Goal: Navigation & Orientation: Understand site structure

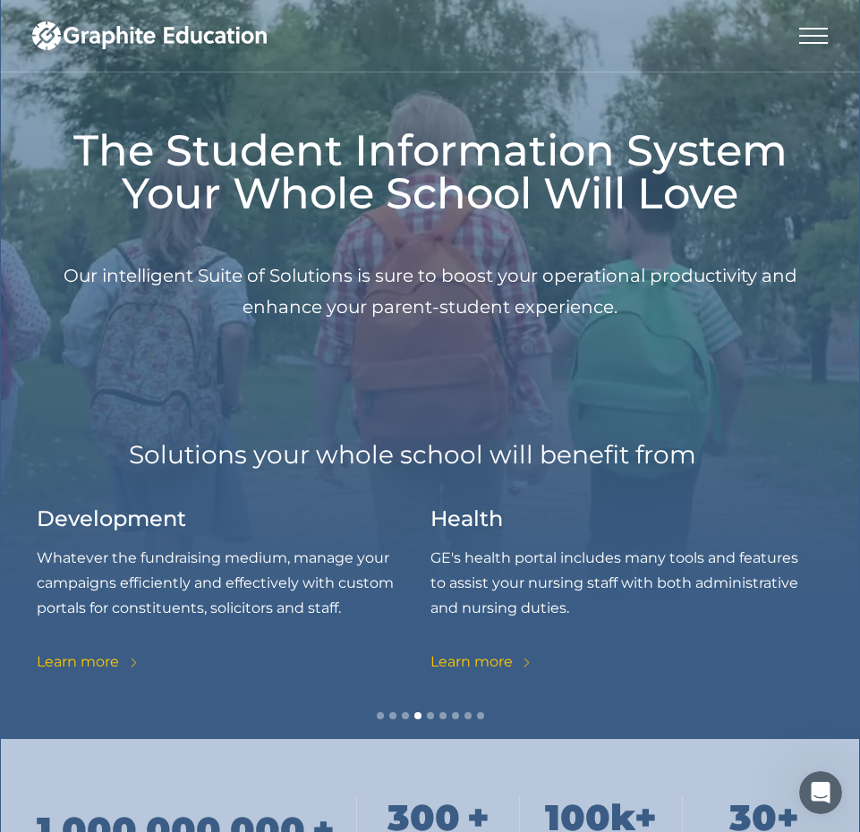
click at [821, 34] on div "menu" at bounding box center [813, 36] width 29 height 72
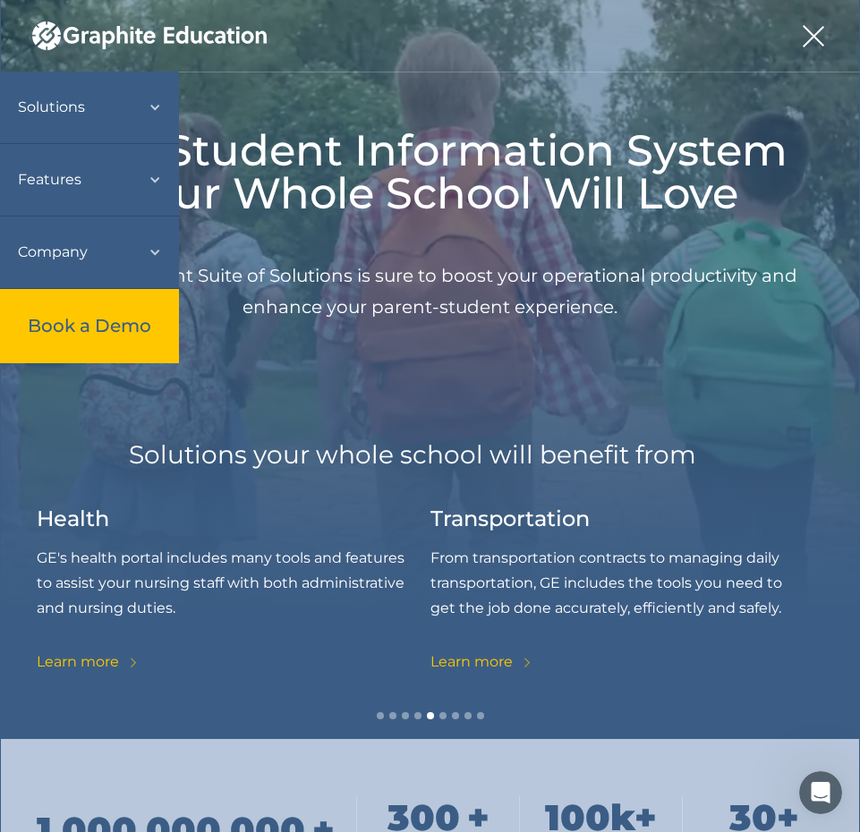
click at [171, 126] on div "Solutions" at bounding box center [89, 108] width 179 height 72
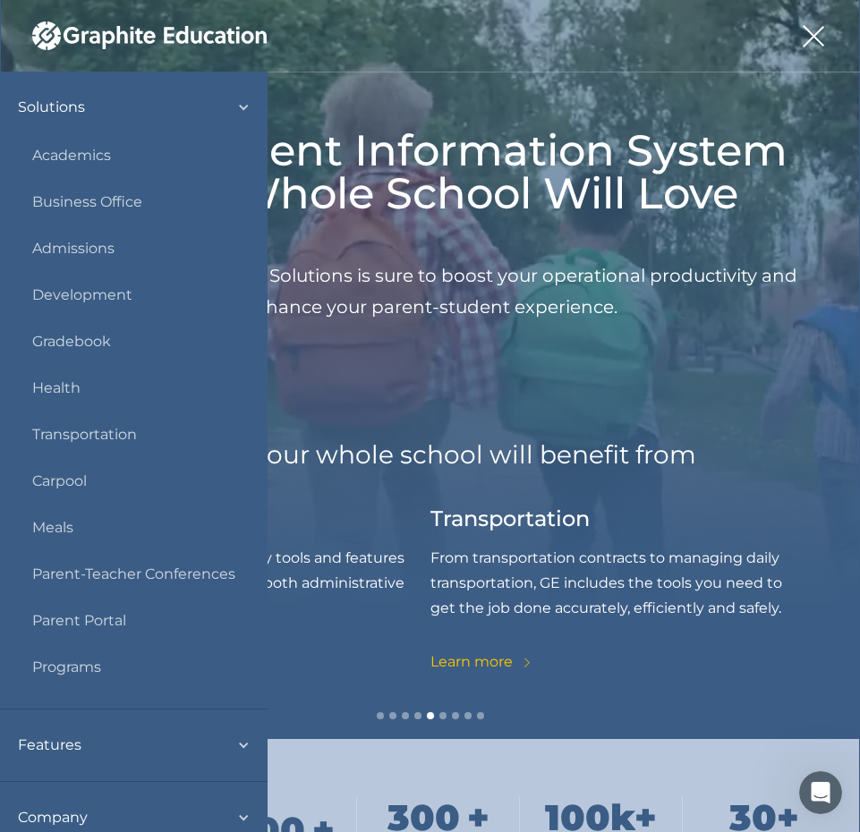
click at [171, 125] on div "Solutions" at bounding box center [134, 108] width 268 height 72
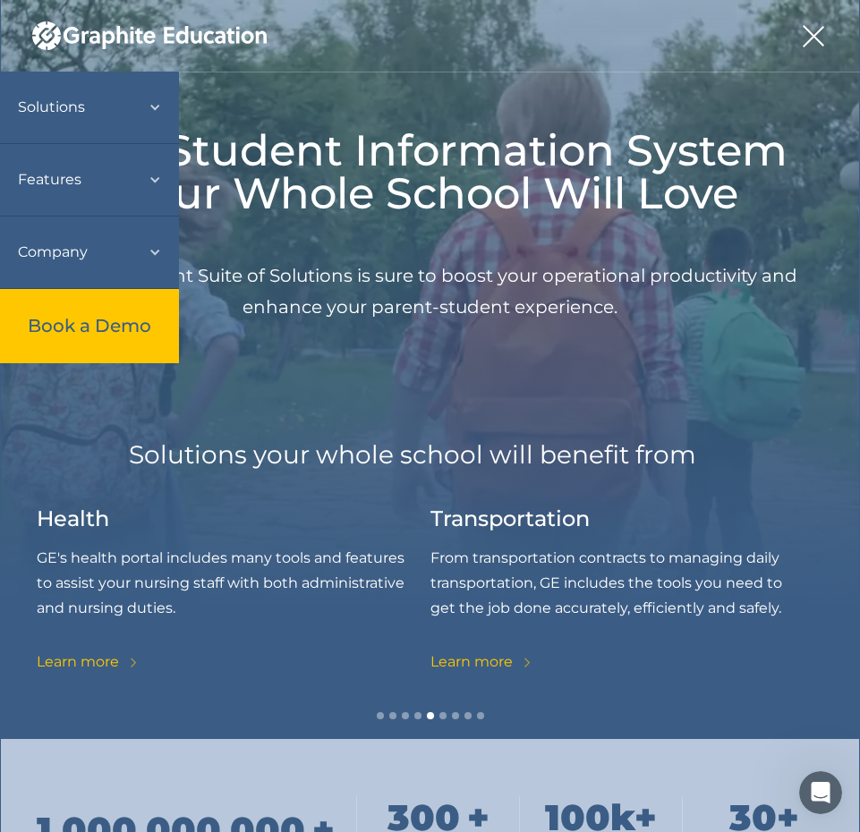
click at [143, 189] on div "Features" at bounding box center [80, 180] width 125 height 36
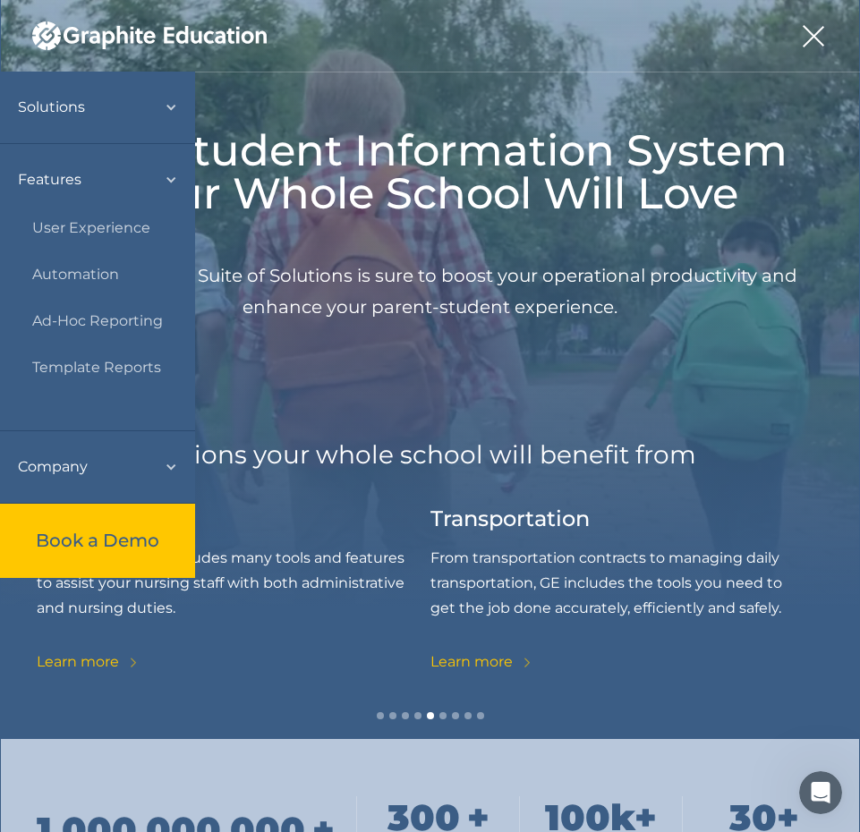
click at [159, 189] on div "Features" at bounding box center [88, 180] width 141 height 36
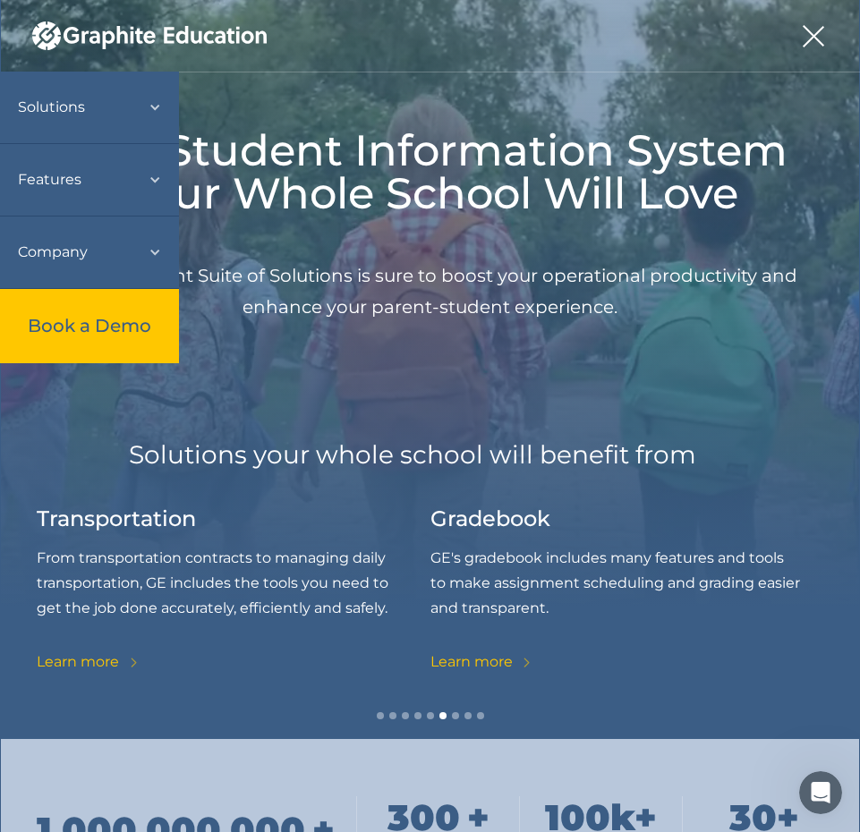
click at [100, 94] on div "Solutions" at bounding box center [80, 107] width 125 height 36
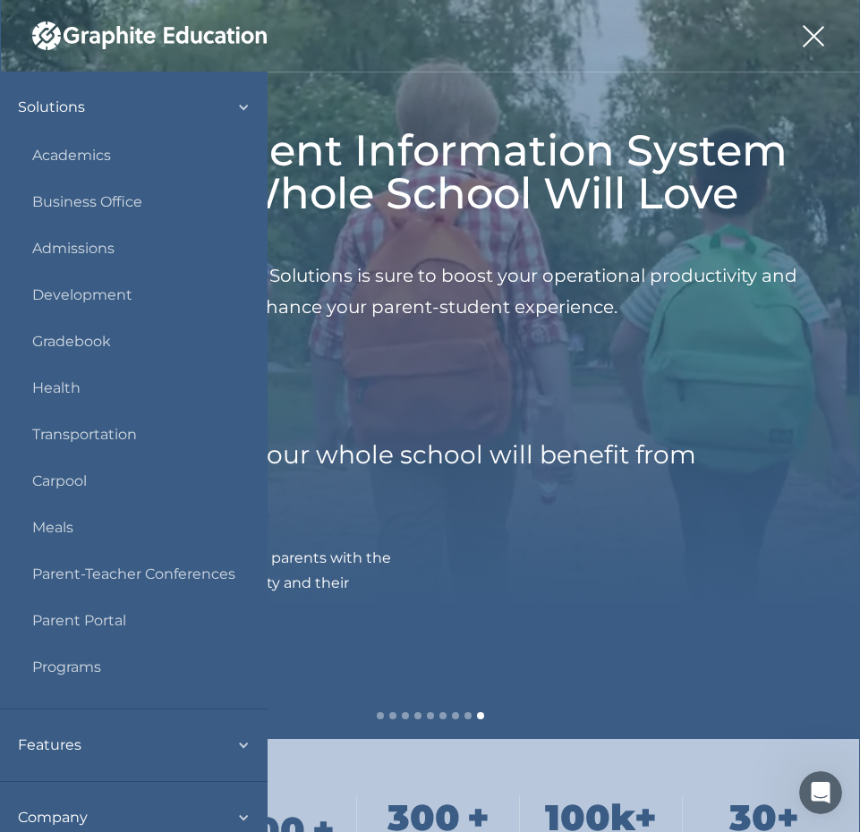
scroll to position [-2, 1]
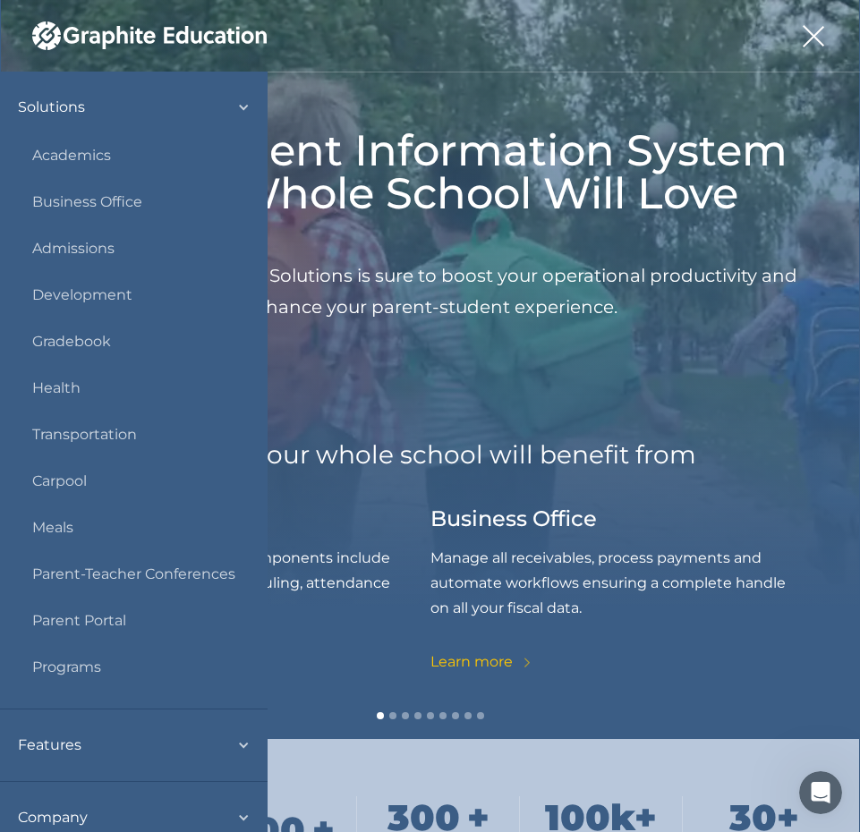
click at [804, 49] on div "menu" at bounding box center [813, 36] width 29 height 72
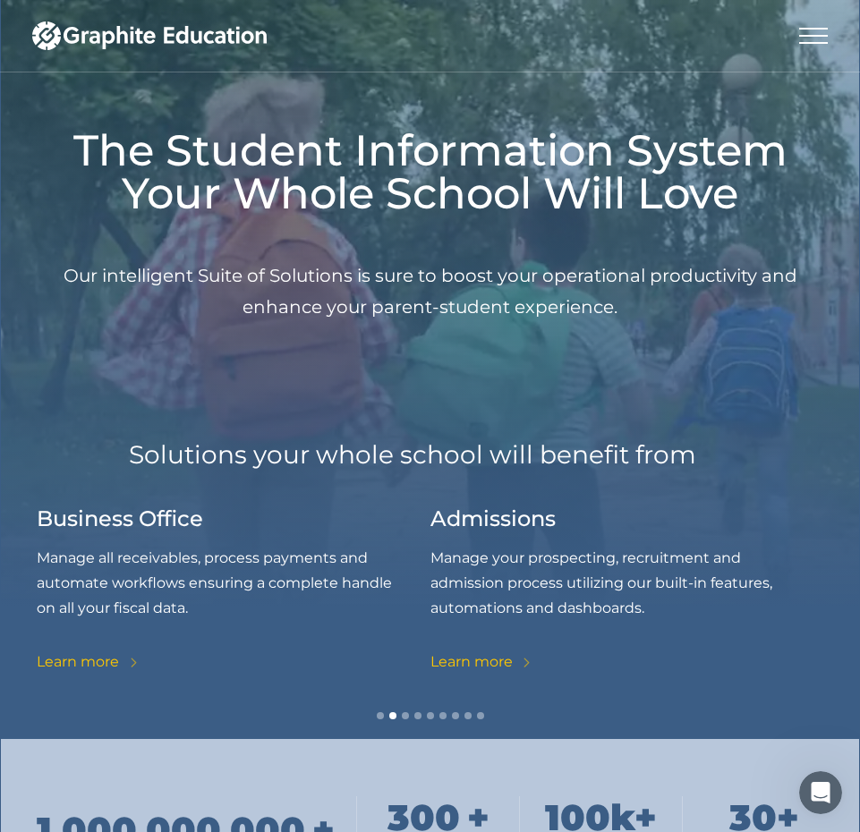
scroll to position [72, 0]
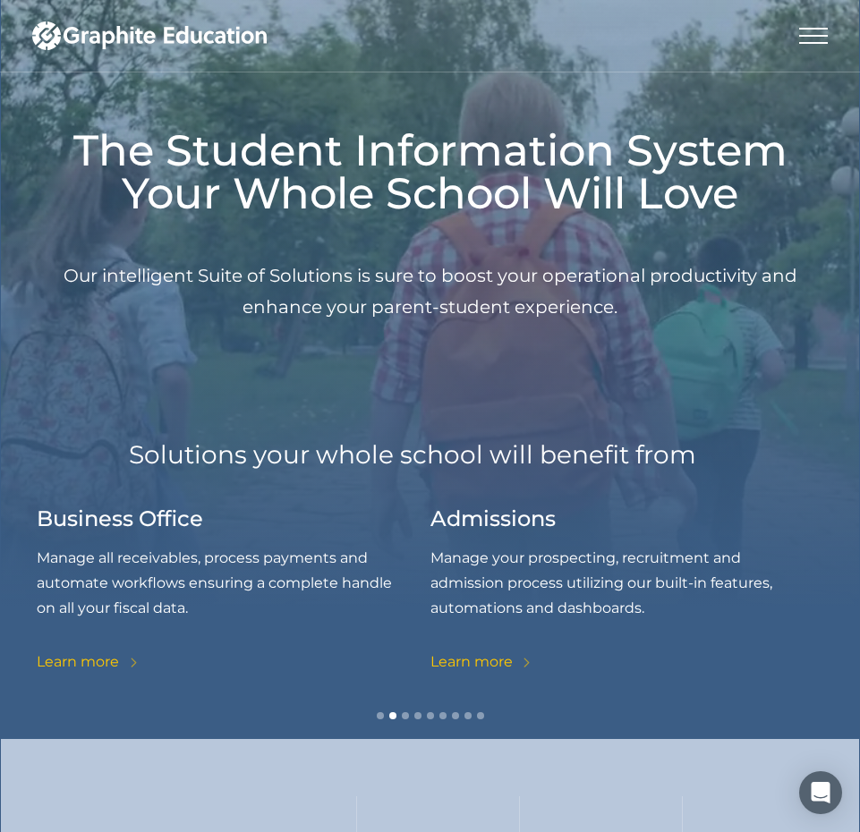
click at [791, 47] on div "Solutions Our Solutions Genius Education's full suite provides solutions for al…" at bounding box center [430, 36] width 796 height 72
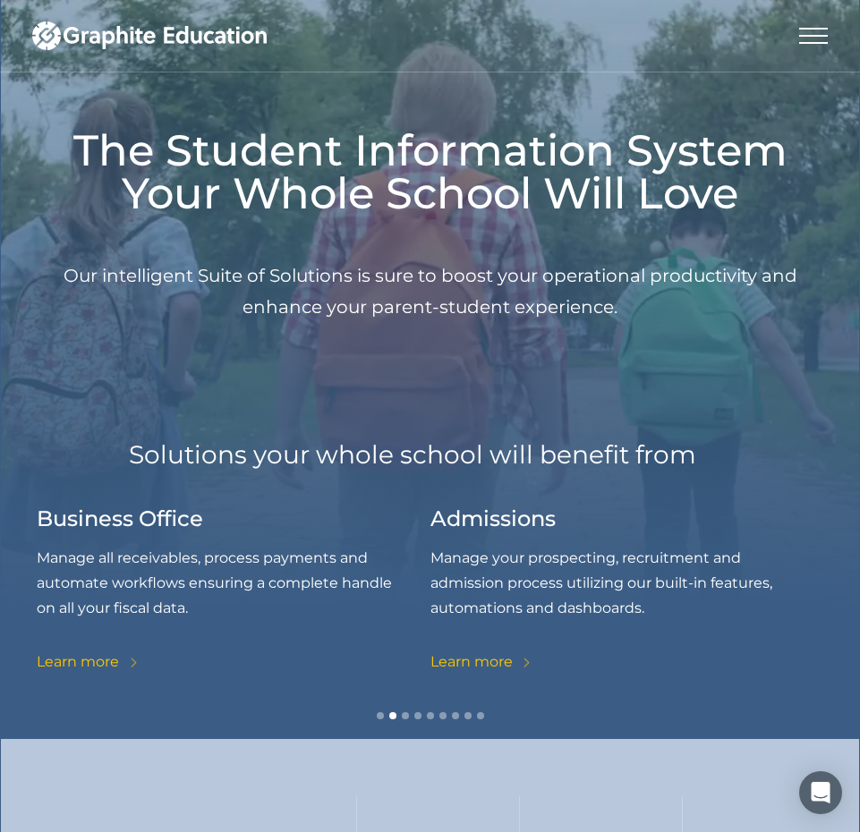
click at [812, 37] on div "menu" at bounding box center [813, 36] width 29 height 72
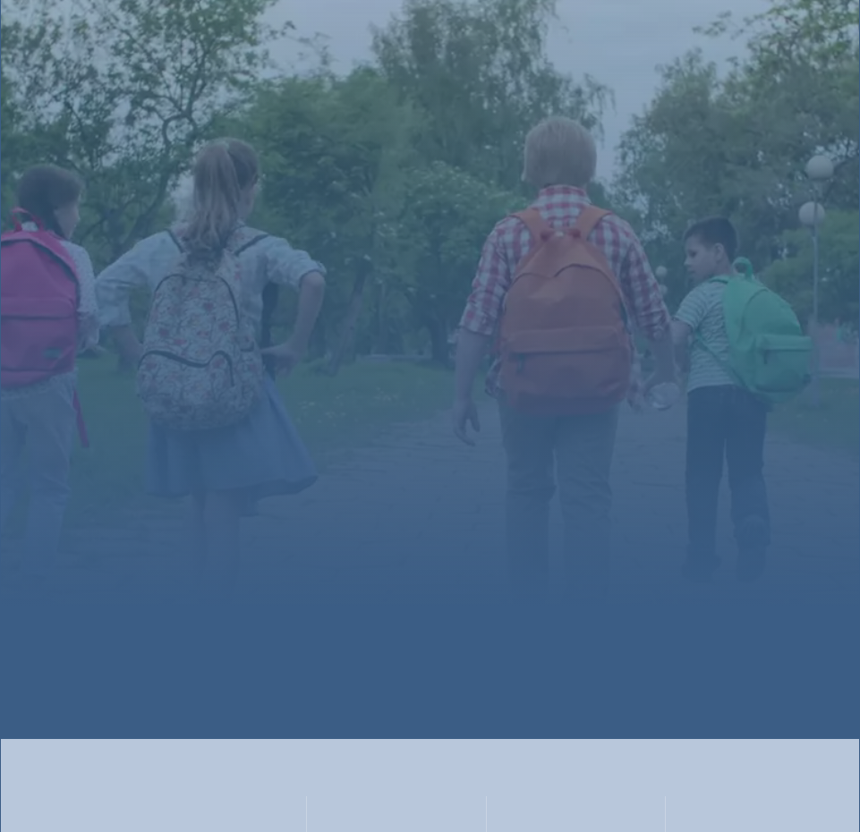
scroll to position [72, 0]
